Goal: Task Accomplishment & Management: Use online tool/utility

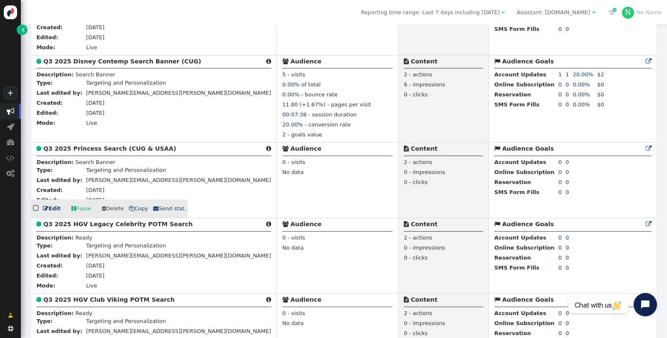
scroll to position [258, 0]
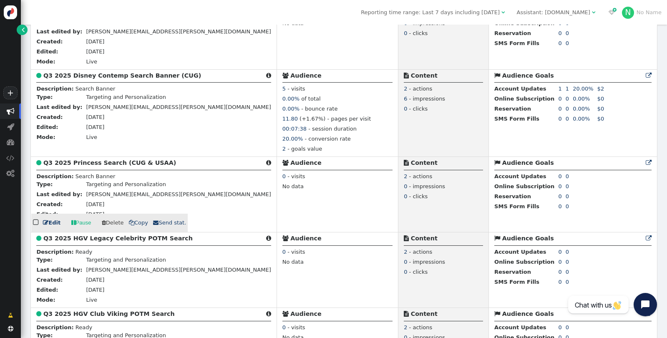
click at [114, 166] on b "Q3 2025 Princess Search (CUG & USAA)" at bounding box center [109, 162] width 133 height 7
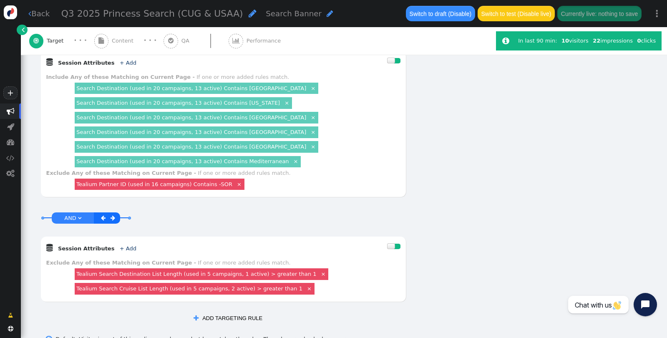
scroll to position [555, 0]
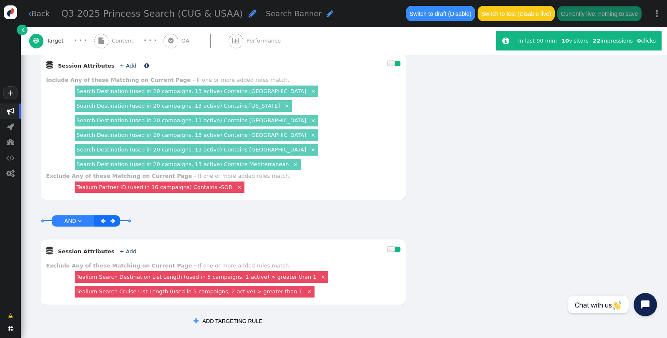
click at [121, 69] on link "+ Add" at bounding box center [128, 66] width 17 height 6
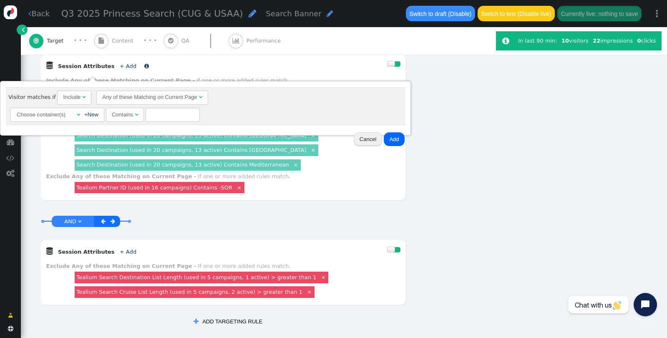
scroll to position [555, 0]
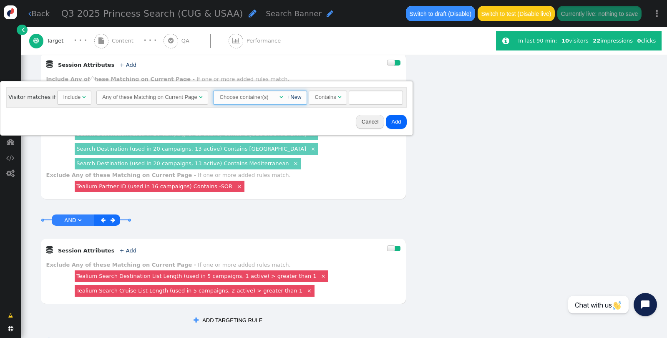
click at [279, 97] on span "" at bounding box center [280, 96] width 3 height 5
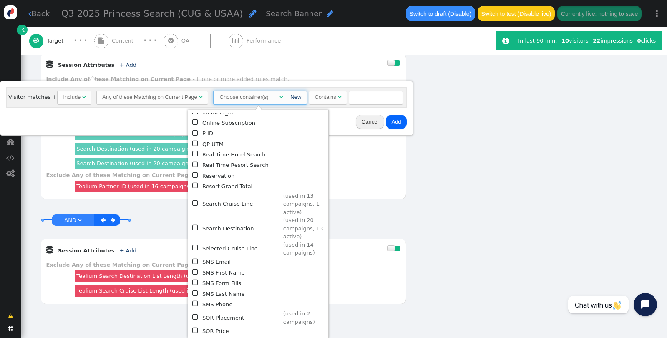
scroll to position [255, 0]
click at [193, 226] on span "" at bounding box center [195, 227] width 7 height 10
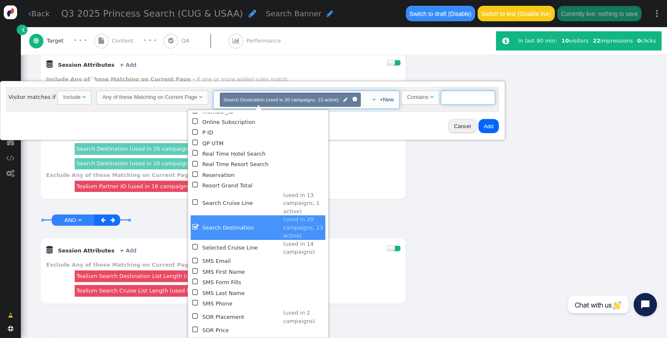
click at [451, 101] on input "text" at bounding box center [468, 97] width 54 height 14
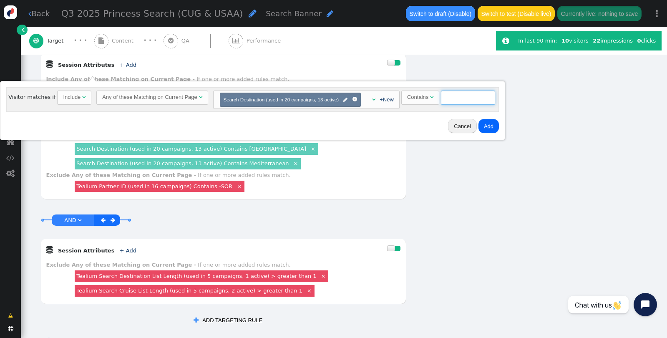
click at [452, 101] on input "text" at bounding box center [468, 97] width 54 height 14
type input "Caribbean"
click at [489, 126] on button "Add" at bounding box center [488, 126] width 20 height 14
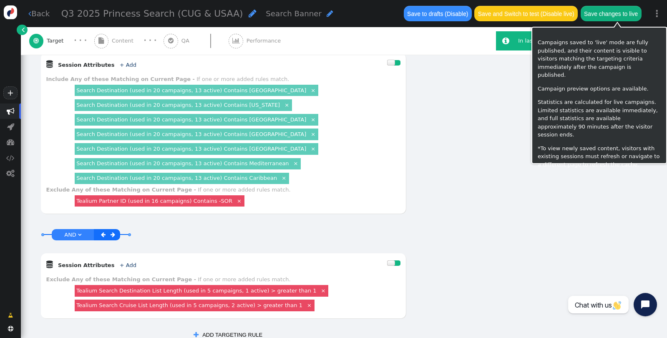
click at [606, 17] on button "Save changes to live" at bounding box center [610, 13] width 61 height 15
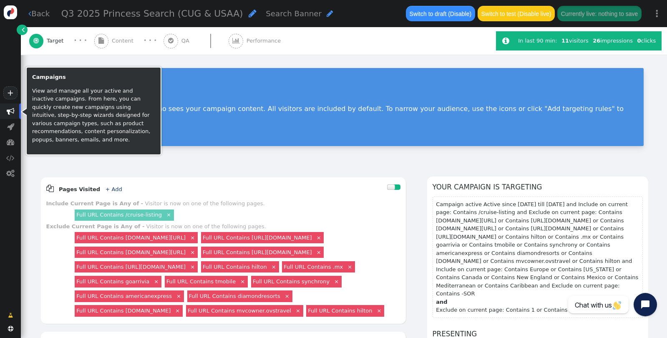
click at [11, 110] on span "" at bounding box center [11, 111] width 8 height 8
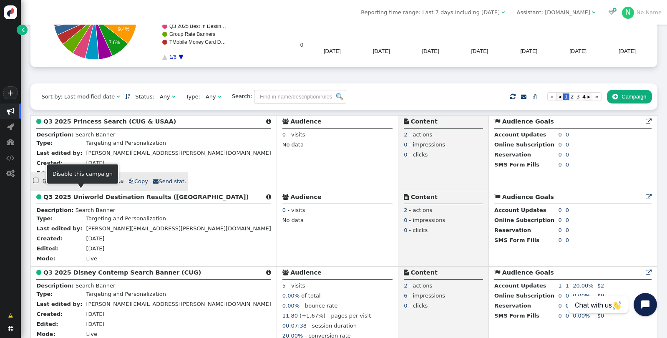
scroll to position [185, 0]
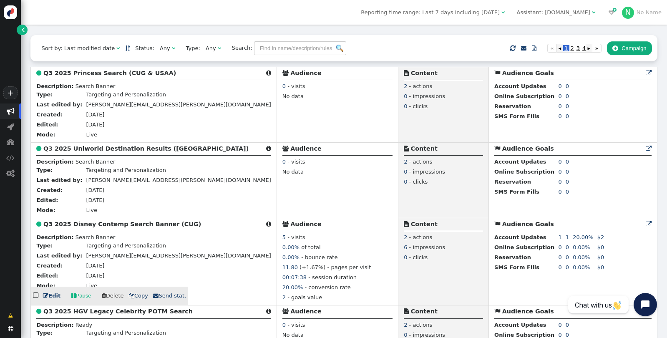
click at [97, 227] on b "Q3 2025 Disney Contemp Search Banner (CUG)" at bounding box center [122, 224] width 158 height 7
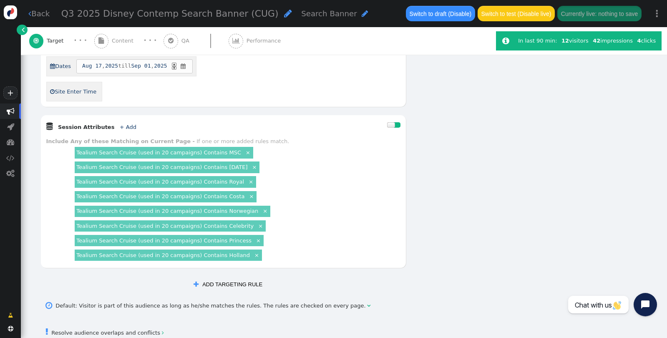
scroll to position [518, 0]
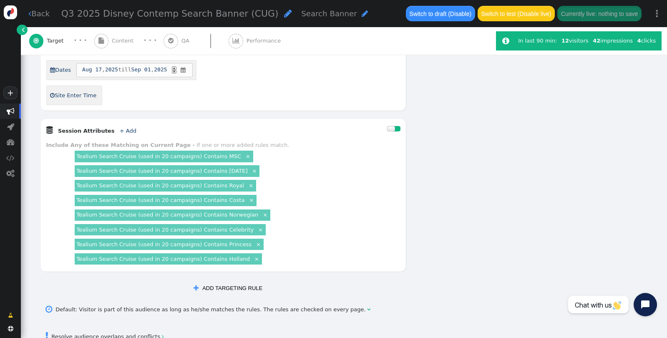
click at [255, 247] on link "×" at bounding box center [258, 243] width 7 height 7
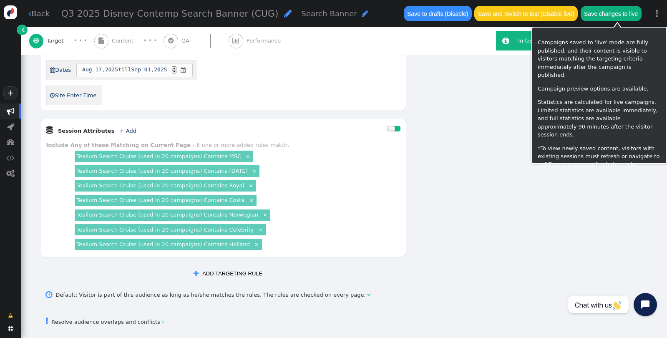
click at [604, 11] on button "Save changes to live" at bounding box center [610, 13] width 61 height 15
